Goal: Transaction & Acquisition: Purchase product/service

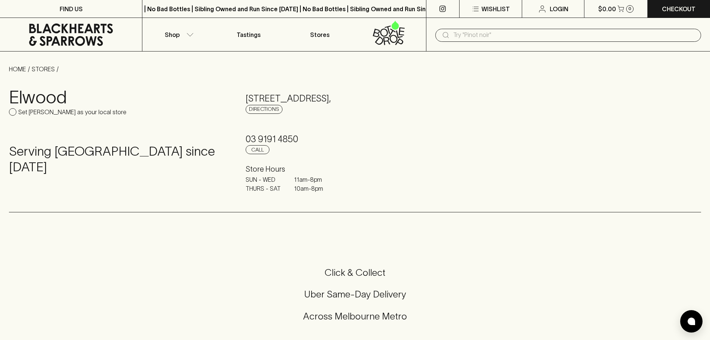
click at [457, 37] on input "text" at bounding box center [574, 35] width 242 height 12
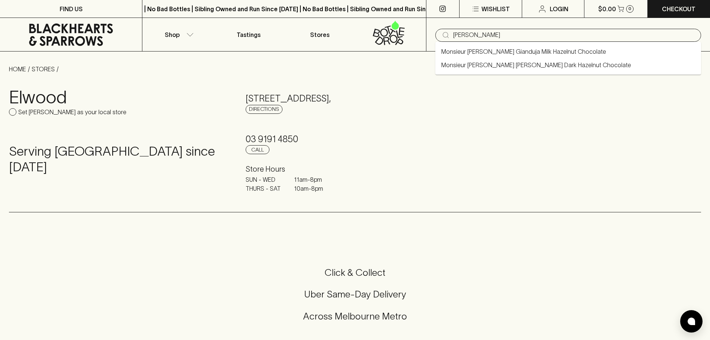
type input "[PERSON_NAME]"
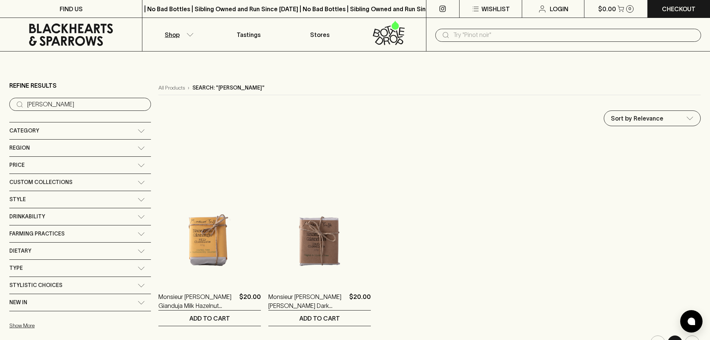
click at [83, 102] on input "[PERSON_NAME]" at bounding box center [86, 104] width 118 height 12
click at [97, 104] on input "[PERSON_NAME]" at bounding box center [86, 104] width 118 height 12
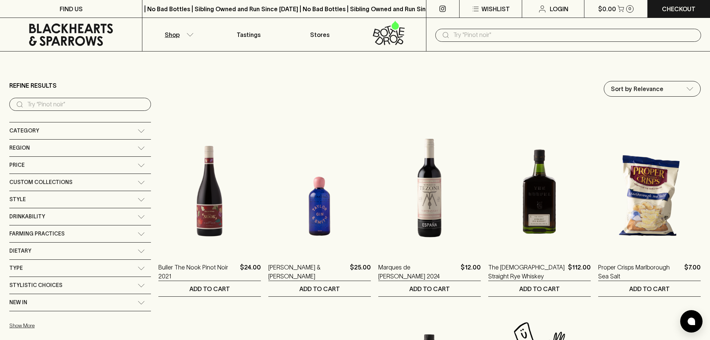
click at [193, 34] on icon "button" at bounding box center [189, 35] width 7 height 4
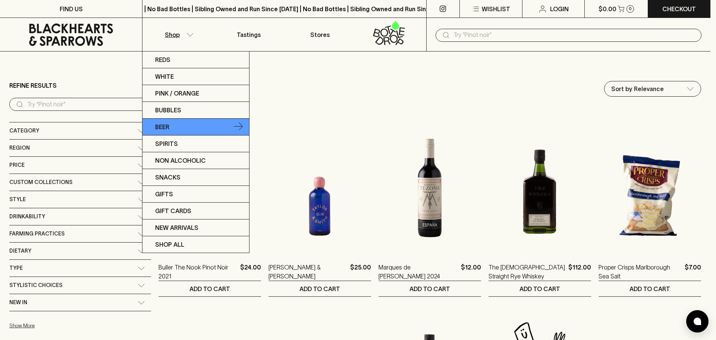
click at [183, 123] on link "Beer" at bounding box center [195, 127] width 107 height 17
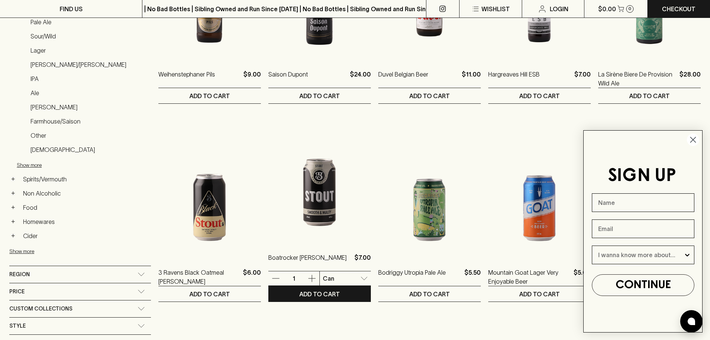
scroll to position [224, 0]
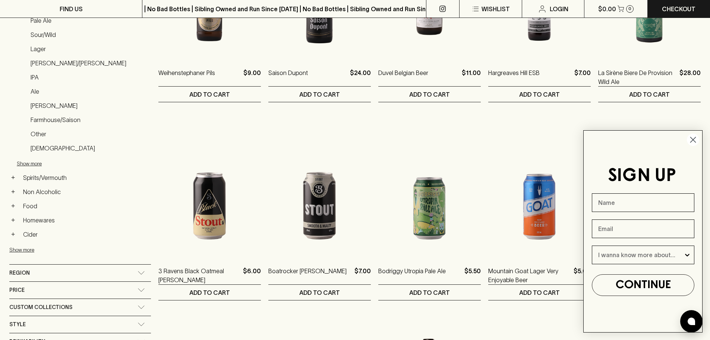
click at [692, 139] on icon "Close dialog" at bounding box center [693, 139] width 5 height 5
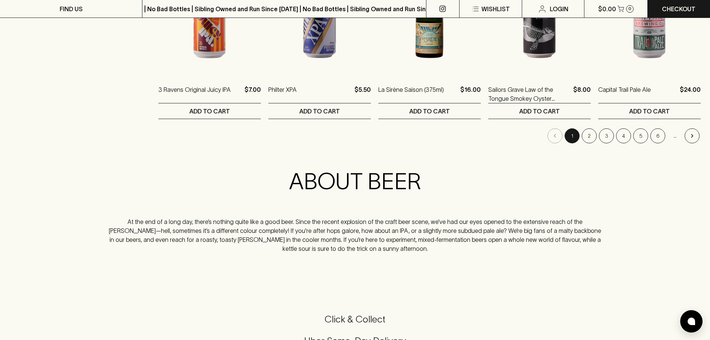
scroll to position [820, 0]
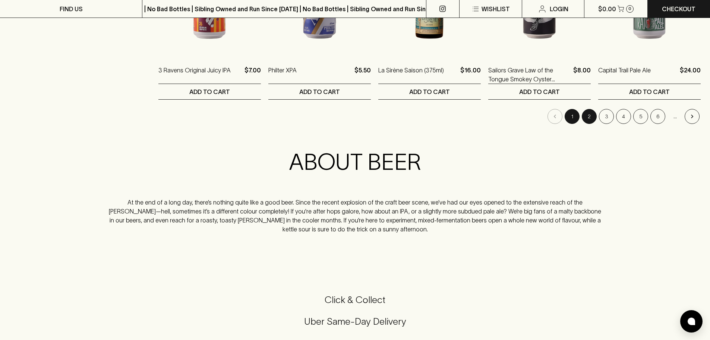
click at [593, 118] on button "2" at bounding box center [589, 116] width 15 height 15
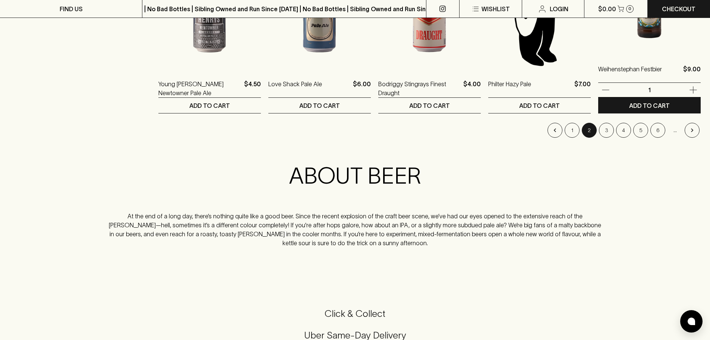
scroll to position [857, 0]
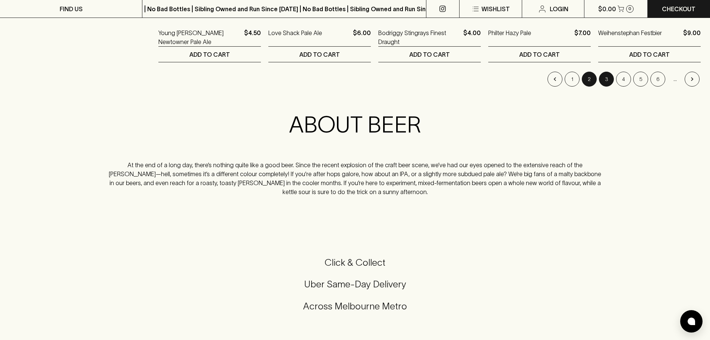
click at [610, 77] on button "3" at bounding box center [606, 79] width 15 height 15
